Goal: Check status: Check status

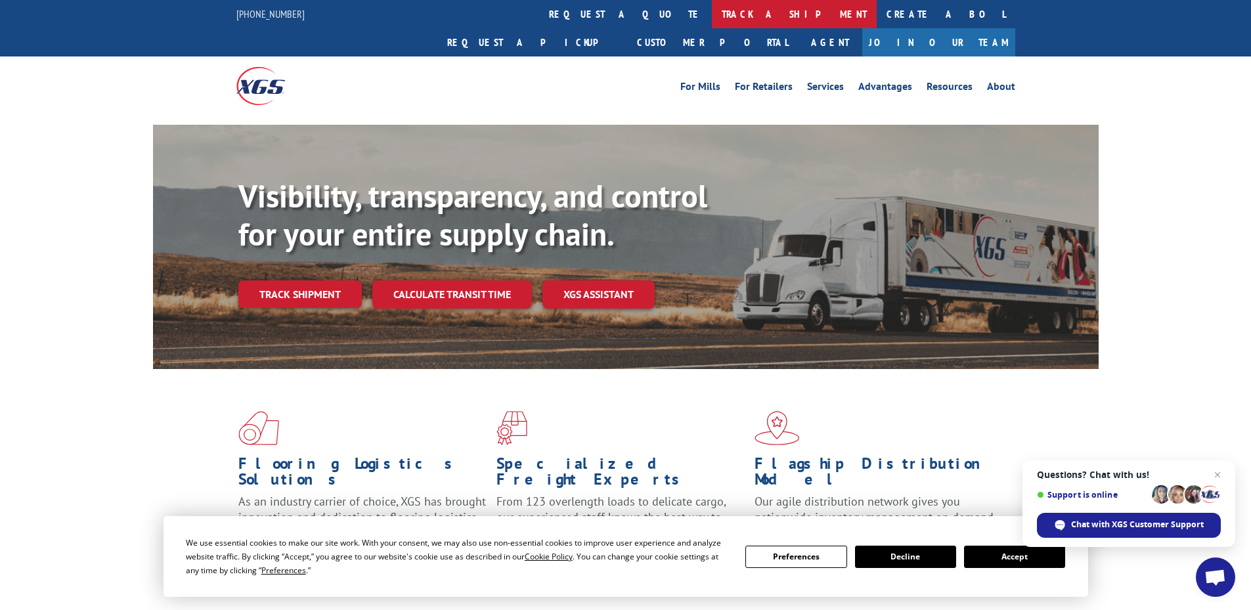
click at [712, 14] on link "track a shipment" at bounding box center [794, 14] width 165 height 28
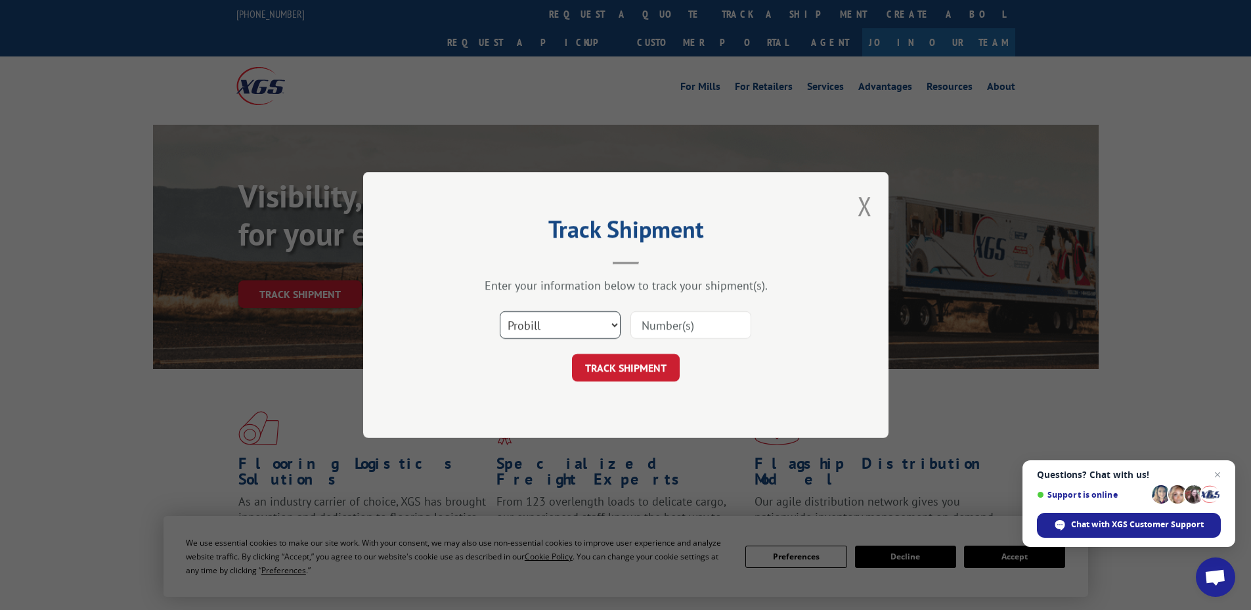
click at [564, 317] on select "Select category... Probill BOL PO" at bounding box center [560, 325] width 121 height 28
select select "bol"
click at [500, 311] on select "Select category... Probill BOL PO" at bounding box center [560, 325] width 121 height 28
click at [713, 326] on input at bounding box center [691, 325] width 121 height 28
paste input "431536"
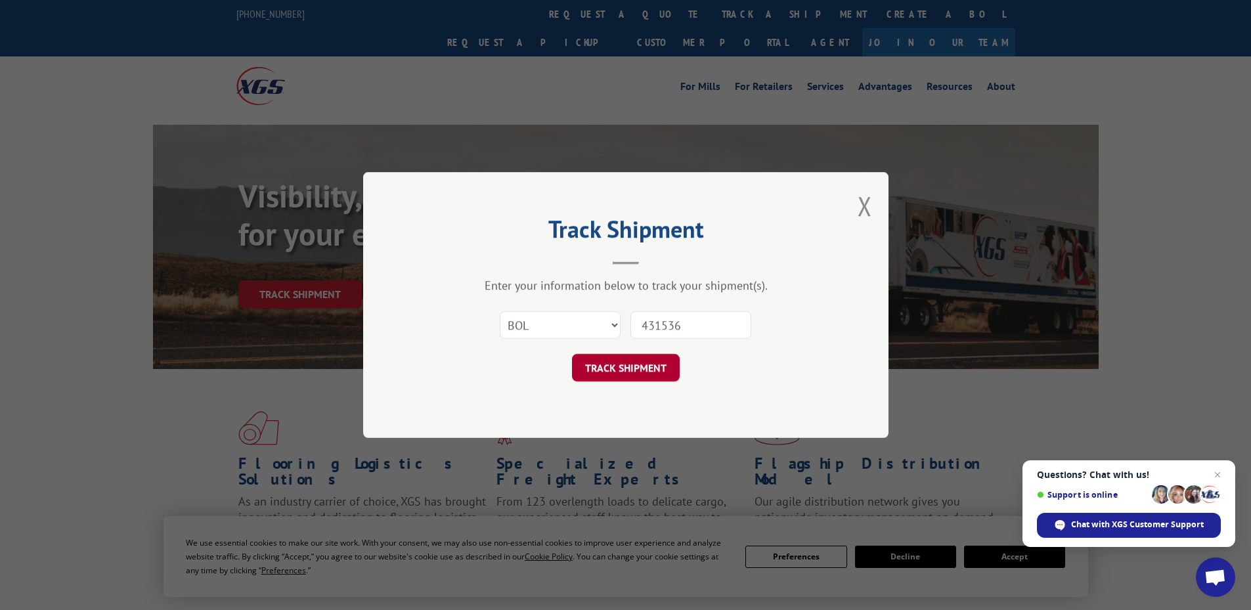
type input "431536"
click at [616, 369] on button "TRACK SHIPMENT" at bounding box center [626, 368] width 108 height 28
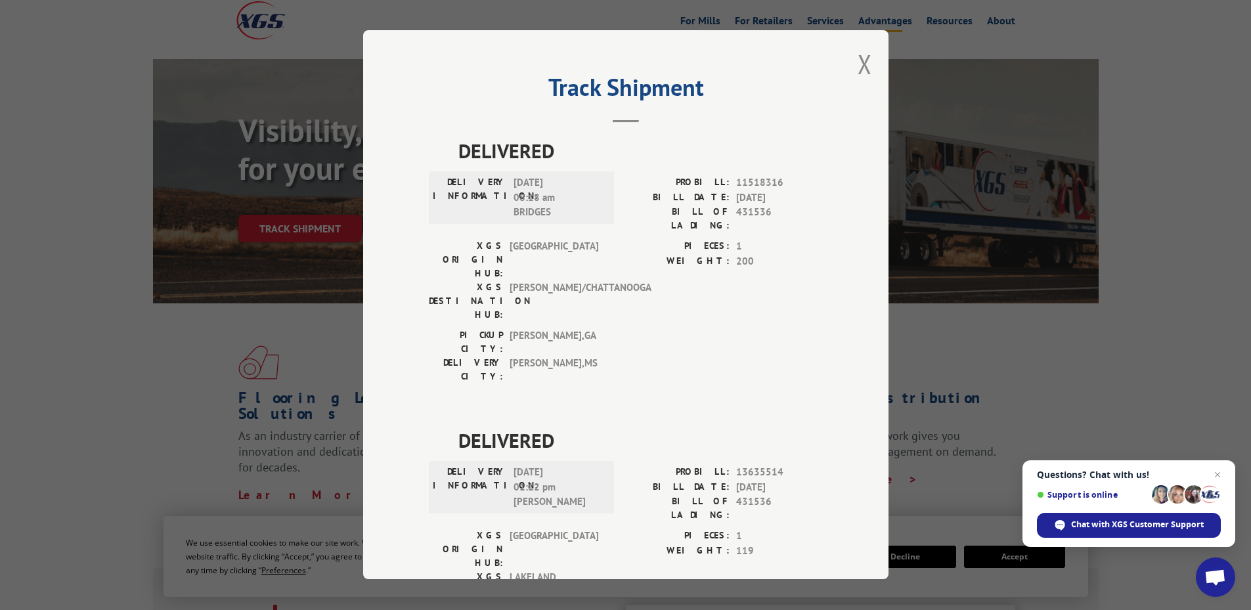
click at [858, 64] on button "Close modal" at bounding box center [865, 64] width 14 height 35
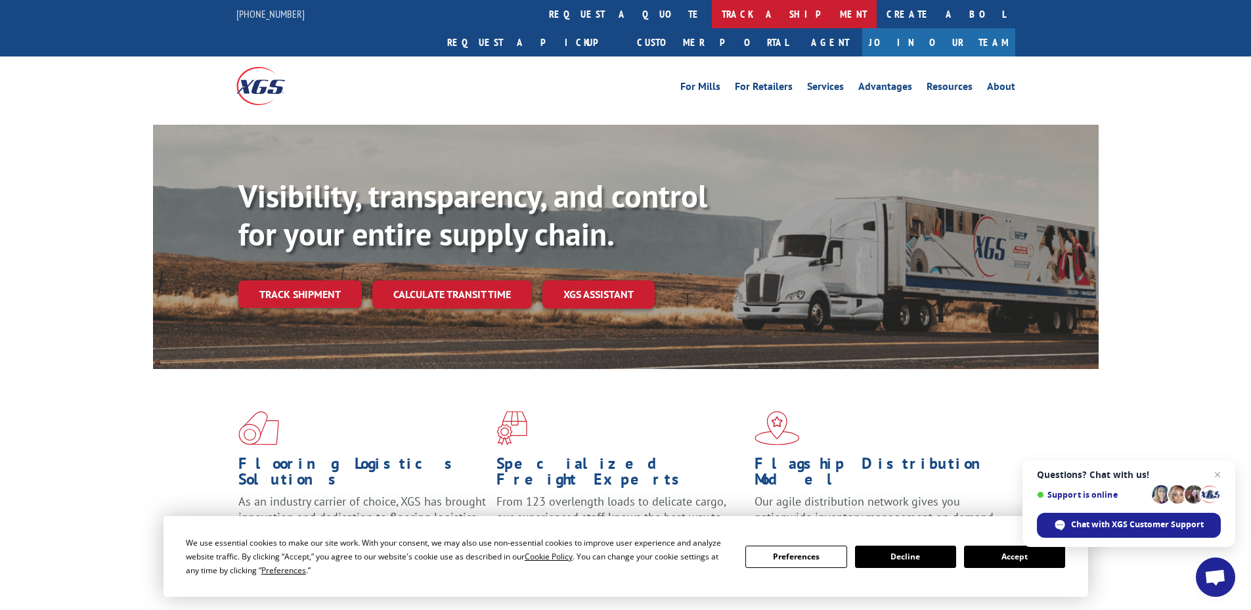
click at [712, 14] on link "track a shipment" at bounding box center [794, 14] width 165 height 28
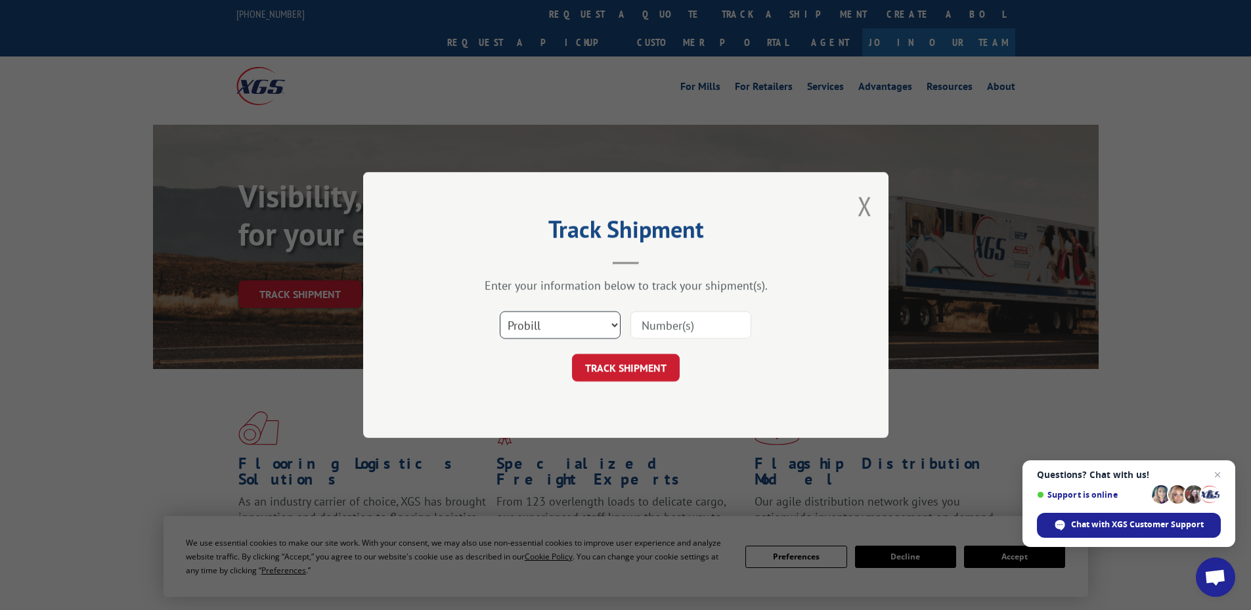
click at [537, 324] on select "Select category... Probill BOL PO" at bounding box center [560, 325] width 121 height 28
select select "bol"
click at [500, 311] on select "Select category... Probill BOL PO" at bounding box center [560, 325] width 121 height 28
click at [725, 331] on input at bounding box center [691, 325] width 121 height 28
paste input "431536"
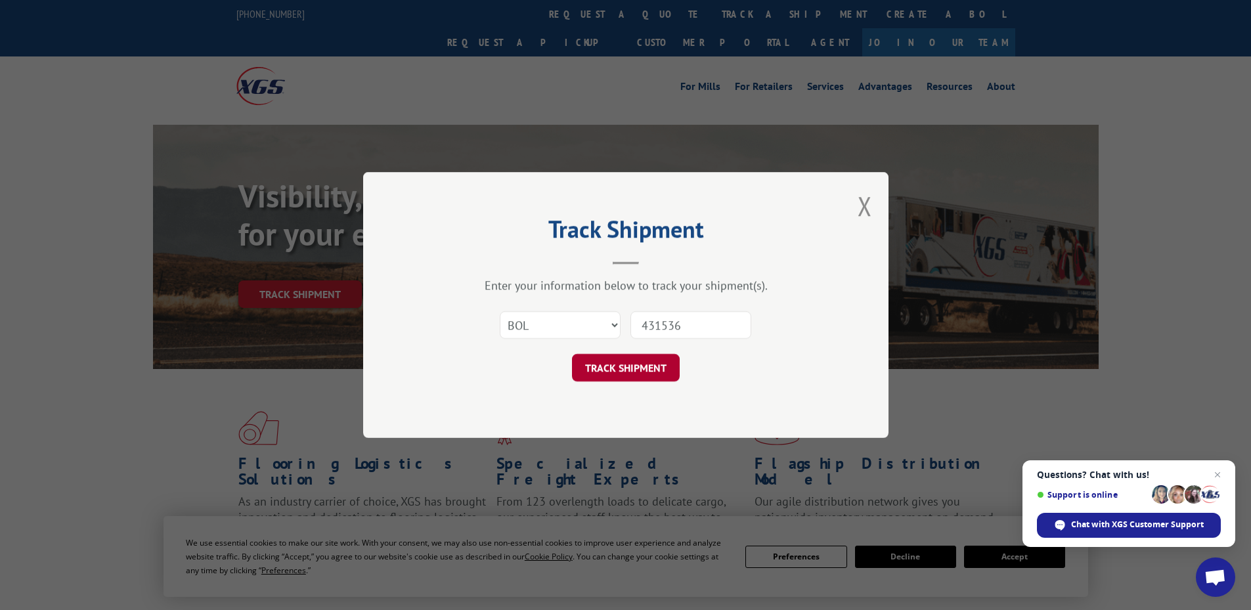
type input "431536"
click at [625, 370] on button "TRACK SHIPMENT" at bounding box center [626, 368] width 108 height 28
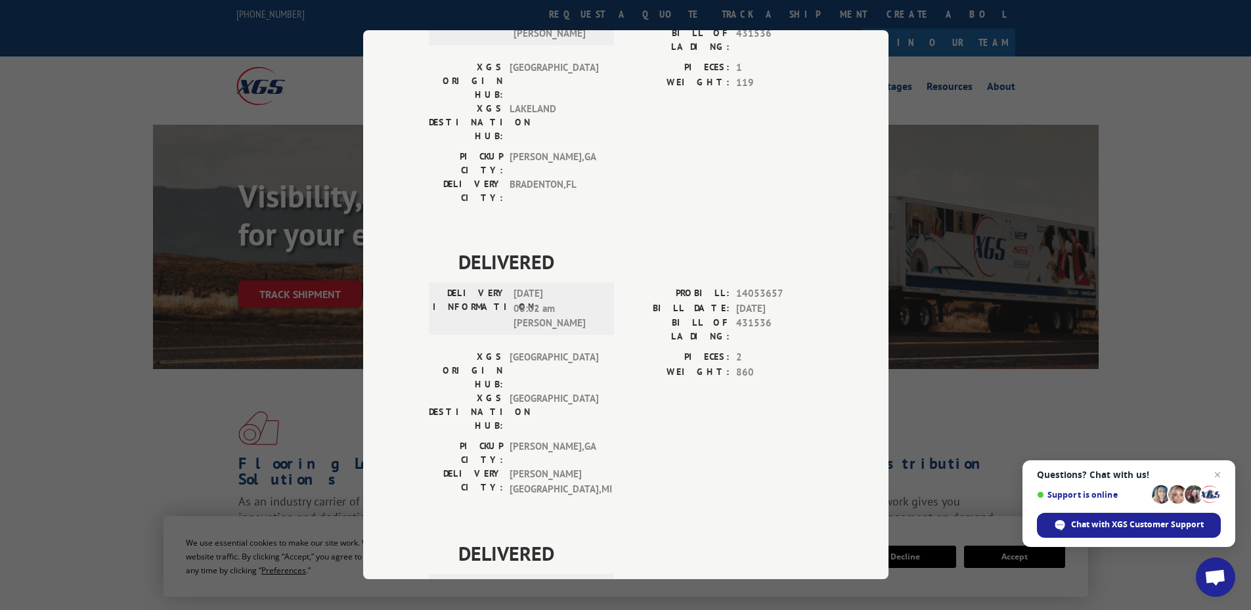
scroll to position [472, 0]
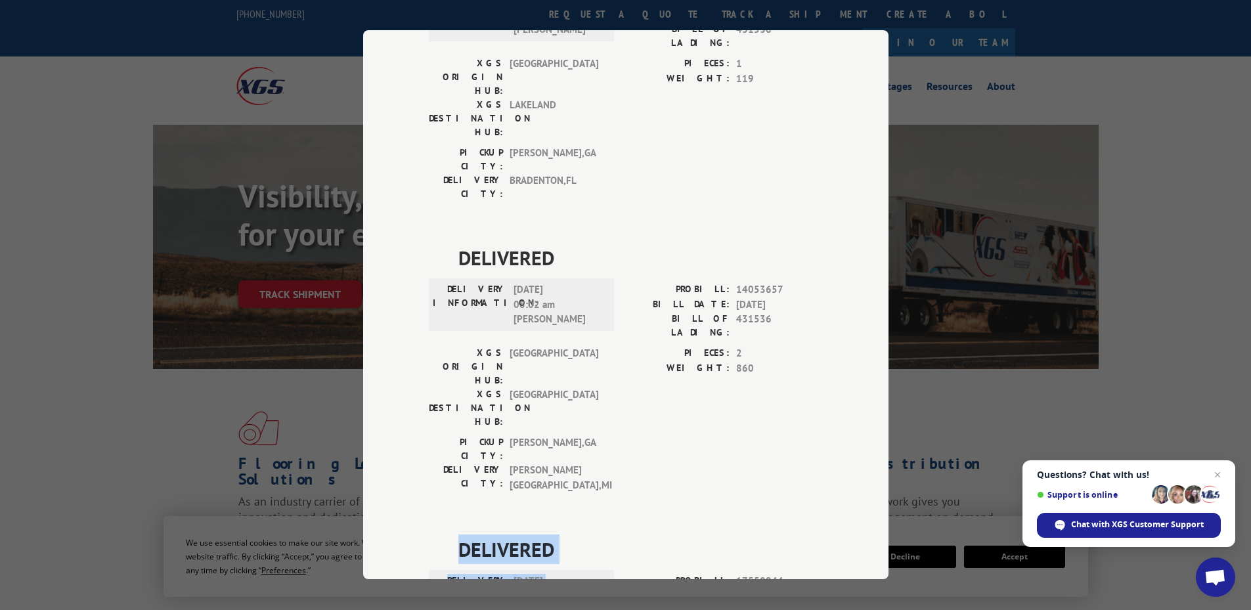
drag, startPoint x: 456, startPoint y: 327, endPoint x: 562, endPoint y: 390, distance: 123.7
copy div "DELIVERED DELIVERY INFORMATION: [DATE] 11:01 am [PERSON_NAME]"
